Goal: Check status

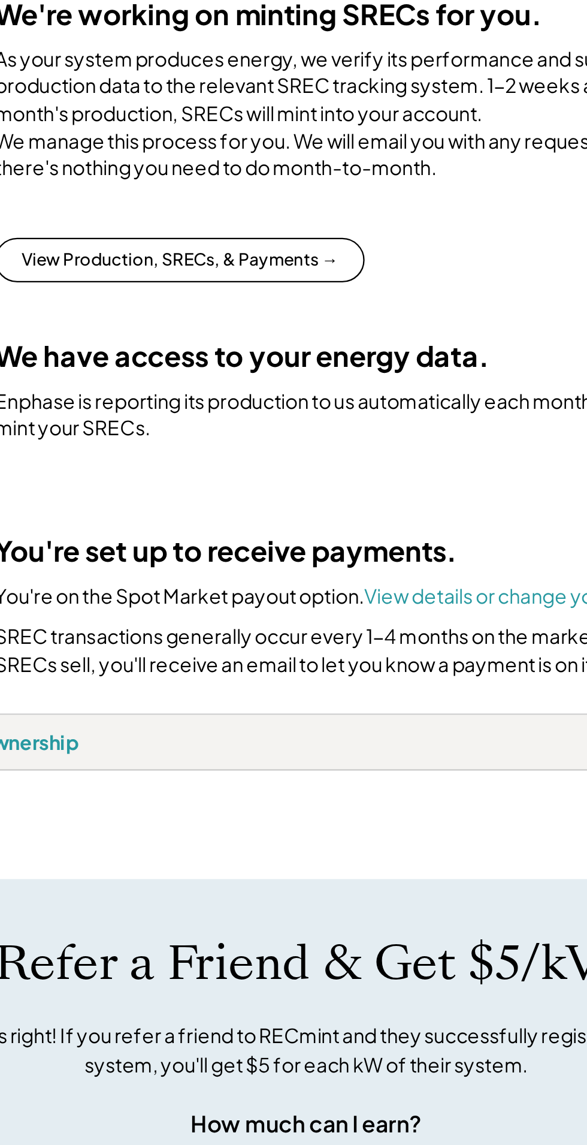
click at [407, 573] on div "SRECs STATUS We're working on minting SRECs for you. As your system produces en…" at bounding box center [294, 406] width 466 height 333
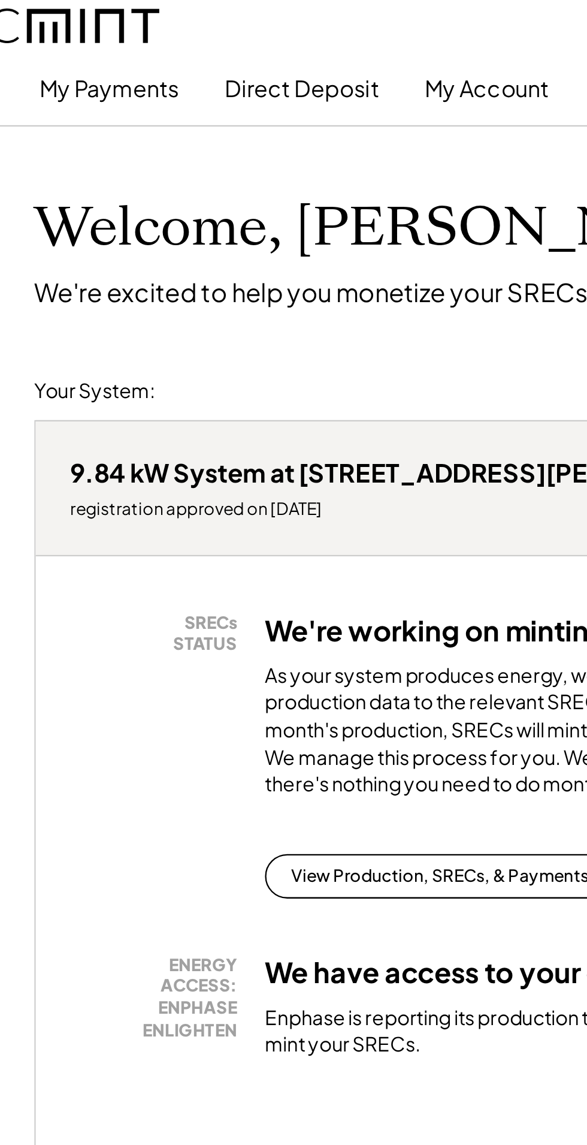
click at [86, 40] on button "My Payments" at bounding box center [92, 38] width 60 height 24
